Goal: Browse casually: Explore the website without a specific task or goal

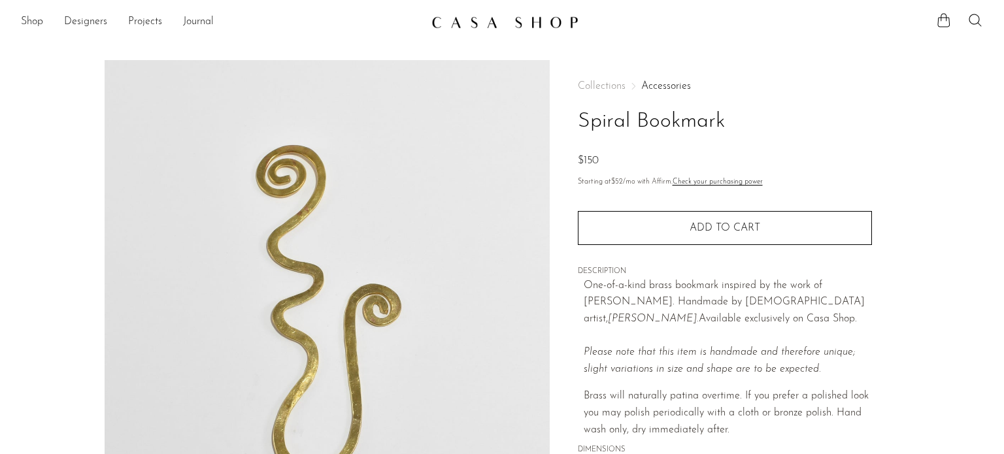
scroll to position [239, 0]
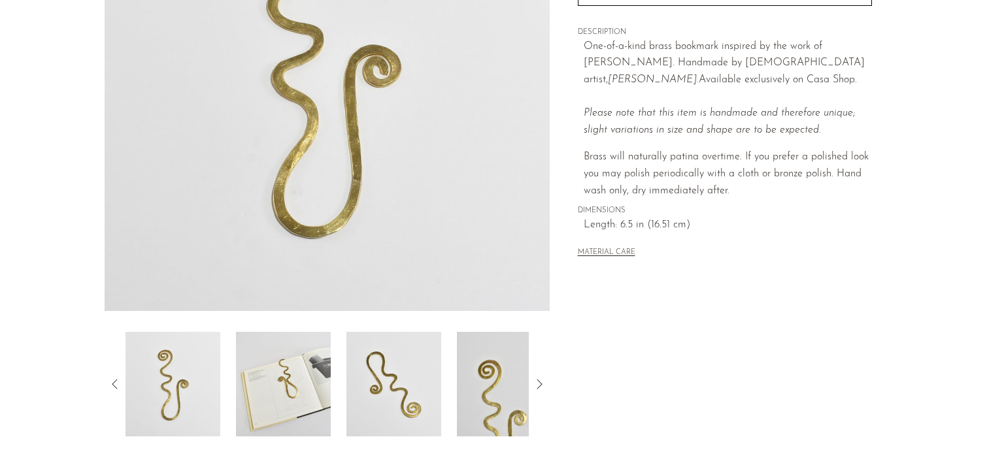
click at [295, 386] on img at bounding box center [283, 384] width 95 height 105
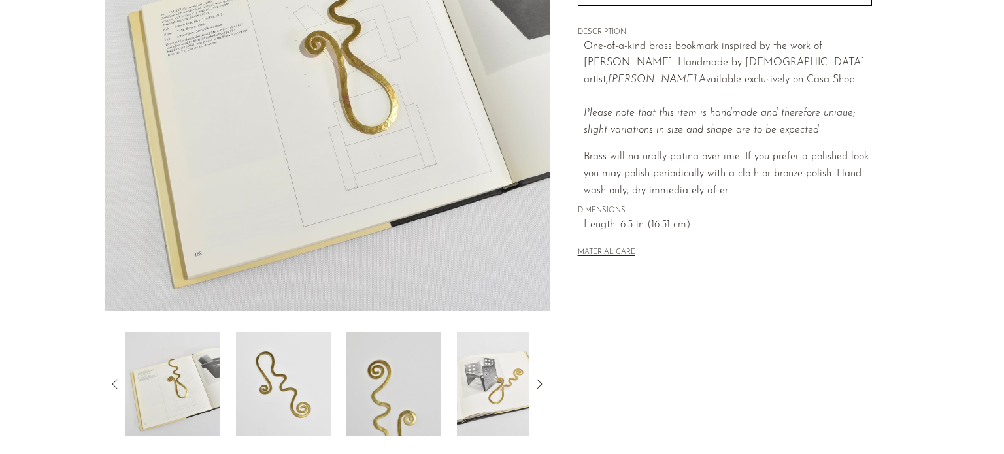
scroll to position [0, 0]
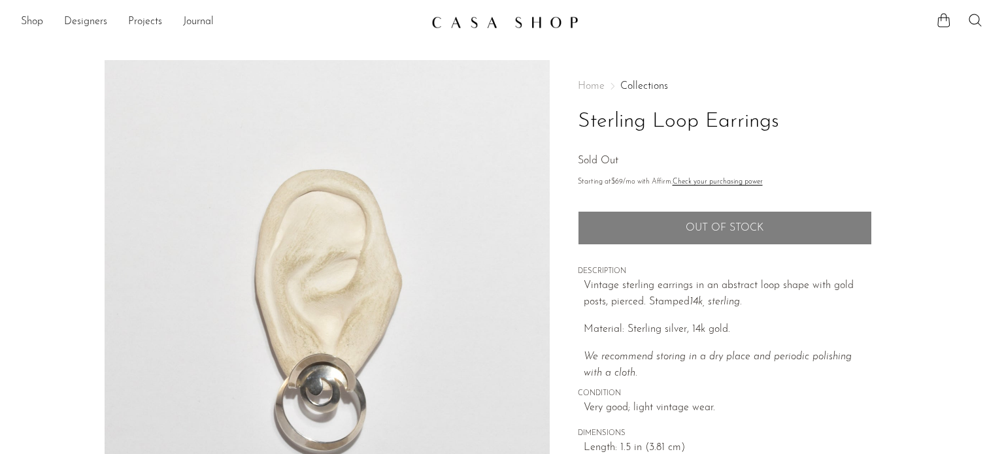
scroll to position [239, 0]
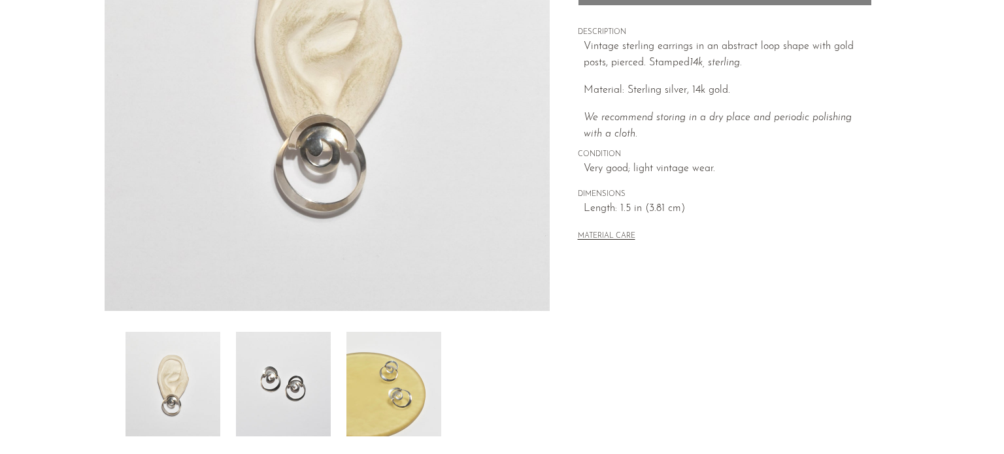
click at [299, 404] on img at bounding box center [283, 384] width 95 height 105
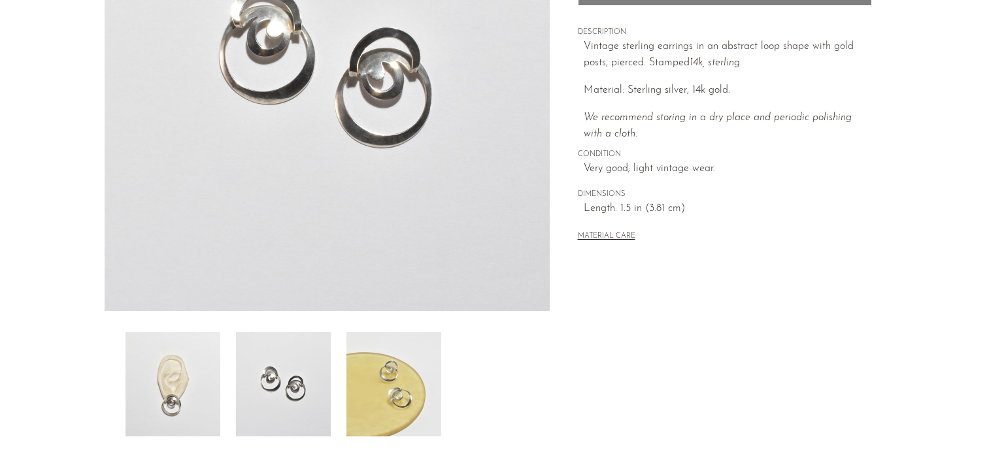
click at [405, 400] on img at bounding box center [394, 384] width 95 height 105
